Goal: Find specific page/section: Find specific page/section

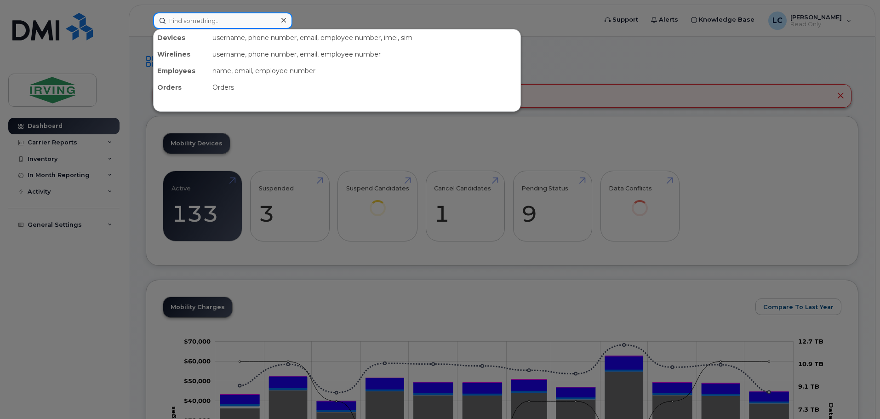
click at [197, 20] on input at bounding box center [222, 20] width 139 height 17
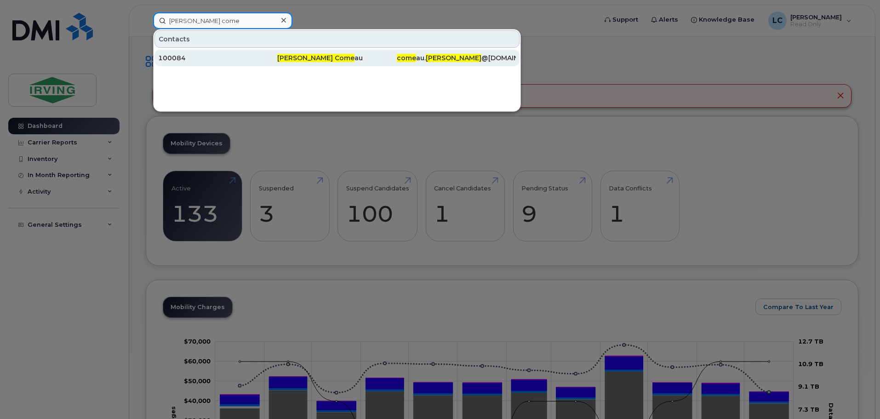
type input "craig come"
click at [298, 61] on span "Craig Come" at bounding box center [315, 58] width 77 height 8
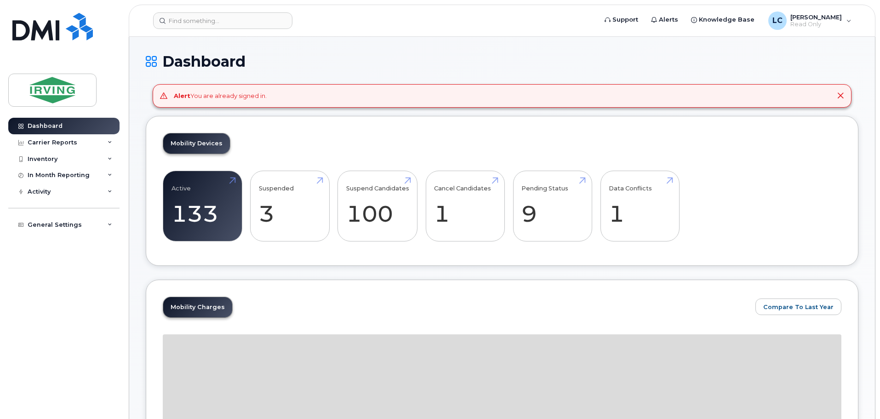
click at [840, 99] on icon at bounding box center [840, 95] width 7 height 7
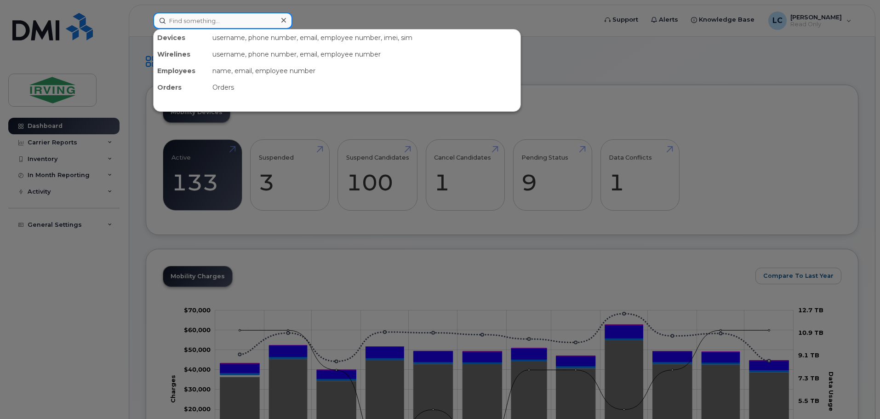
click at [222, 17] on input at bounding box center [222, 20] width 139 height 17
paste input "7096919354"
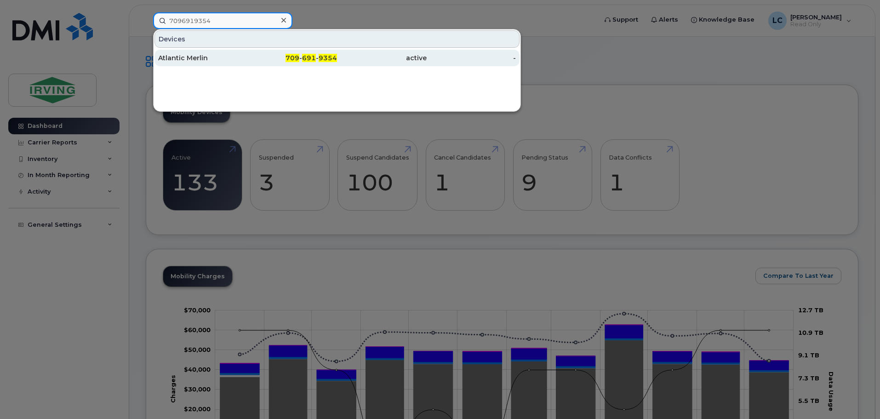
type input "7096919354"
click at [221, 61] on div "Atlantic Merlin" at bounding box center [203, 57] width 90 height 9
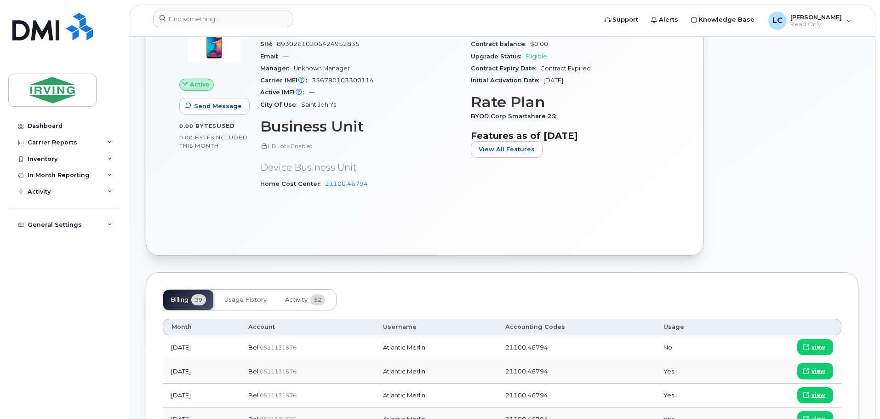
scroll to position [184, 0]
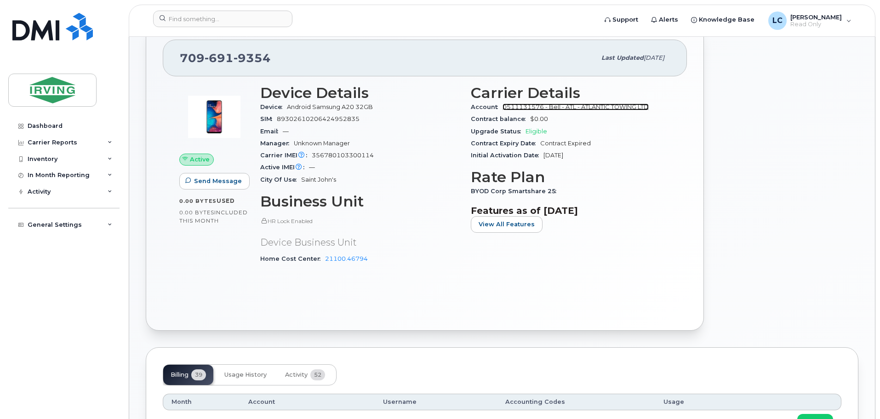
click at [593, 105] on link "0511131576 - Bell - ATL - ATLANTIC TOWING LTD" at bounding box center [576, 106] width 146 height 7
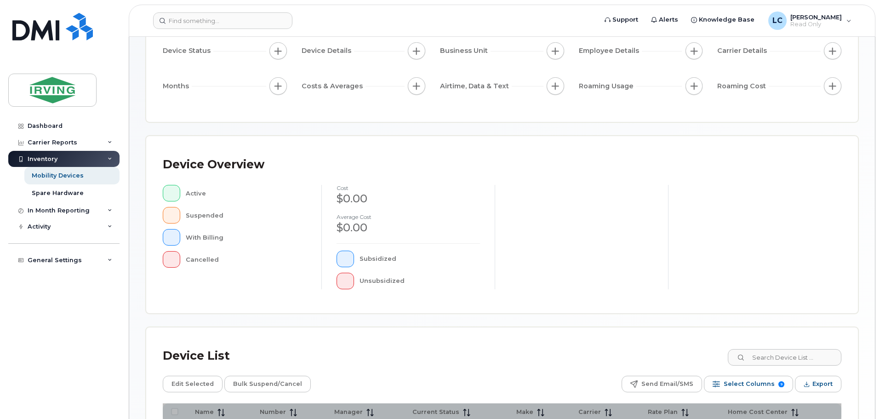
scroll to position [75, 0]
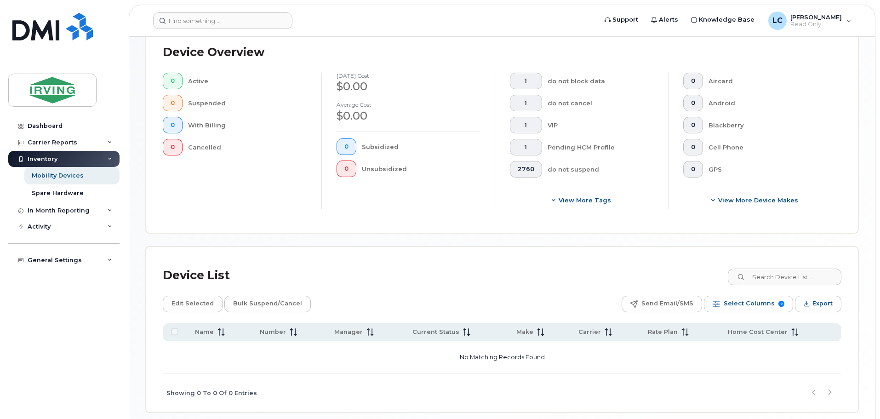
scroll to position [261, 0]
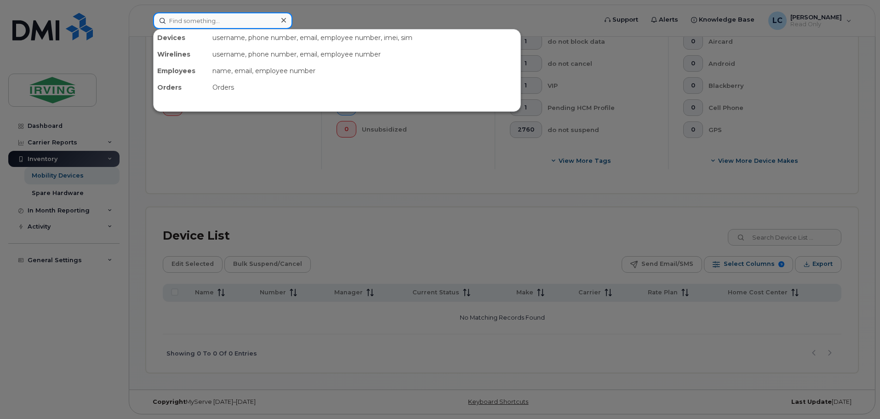
click at [204, 22] on input at bounding box center [222, 20] width 139 height 17
paste input "5066516645"
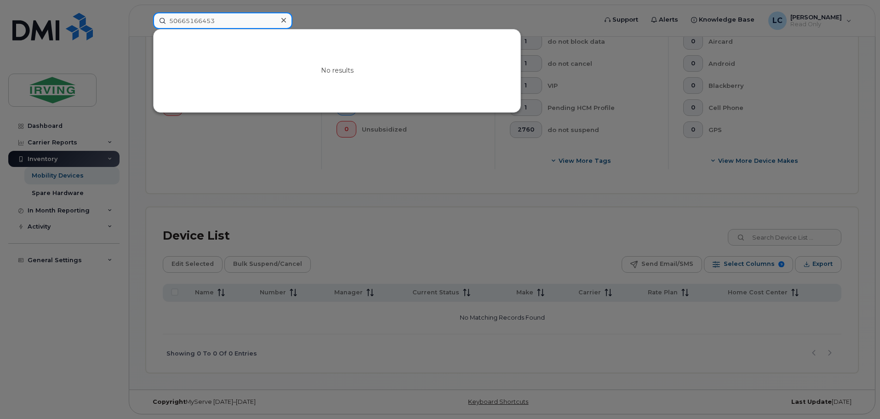
type input "5066516645"
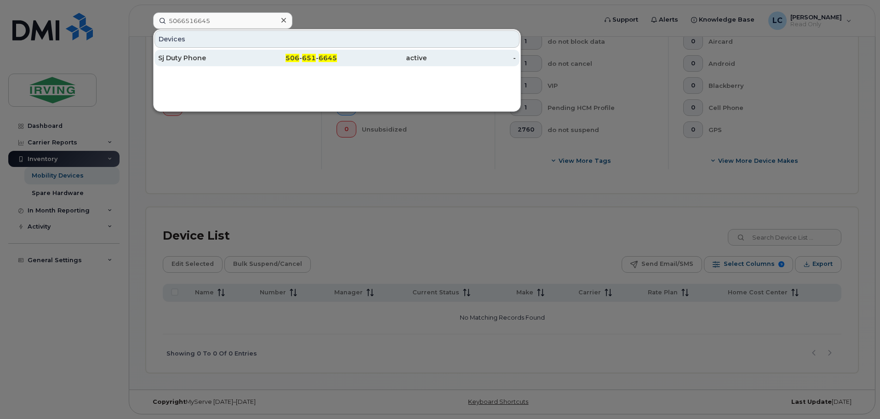
click at [200, 60] on div "Sj Duty Phone" at bounding box center [203, 57] width 90 height 9
